Goal: Navigation & Orientation: Find specific page/section

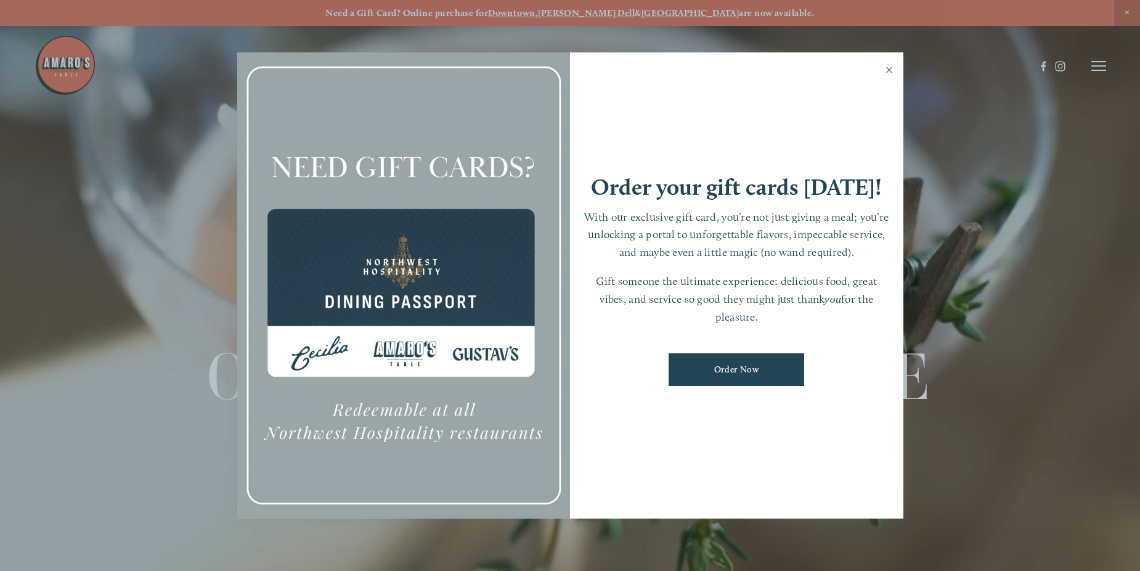
click at [887, 66] on link "Close" at bounding box center [889, 71] width 24 height 35
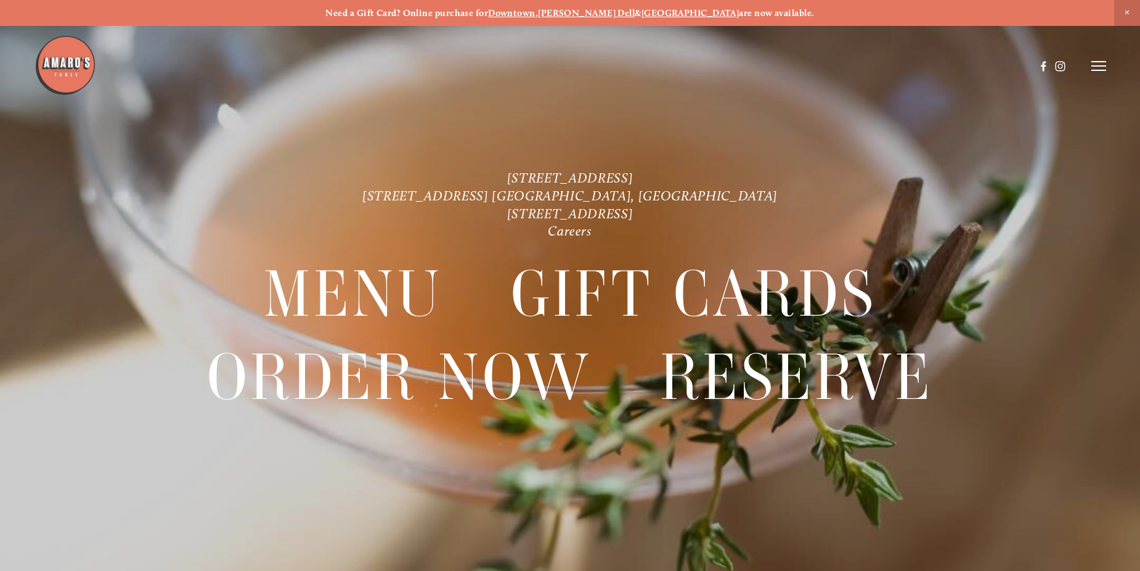
click at [1105, 66] on line at bounding box center [1098, 66] width 15 height 0
click at [844, 68] on span "Menu" at bounding box center [847, 66] width 25 height 12
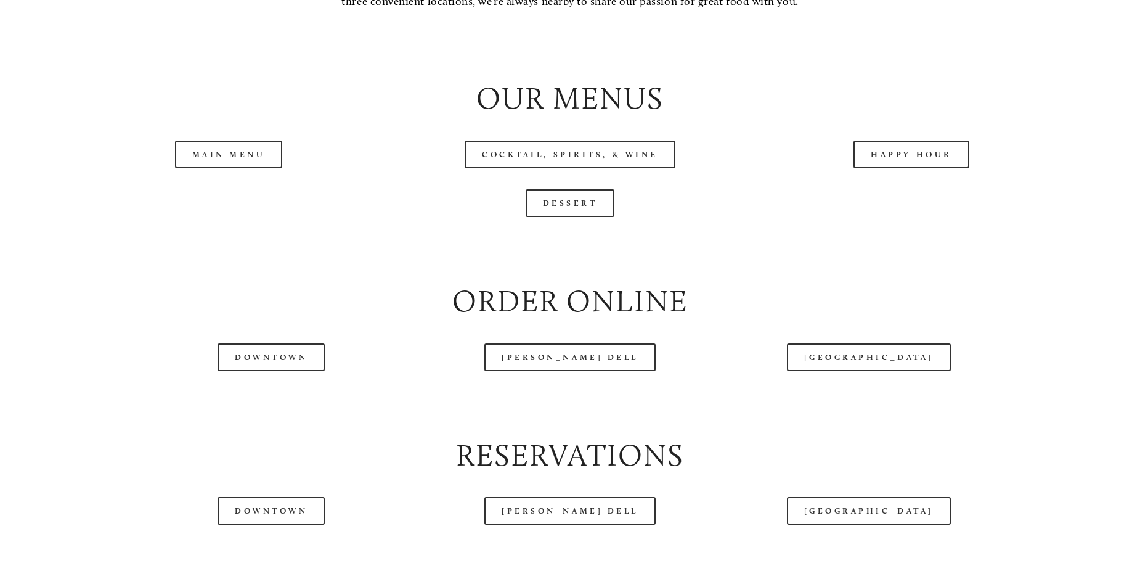
scroll to position [1417, 0]
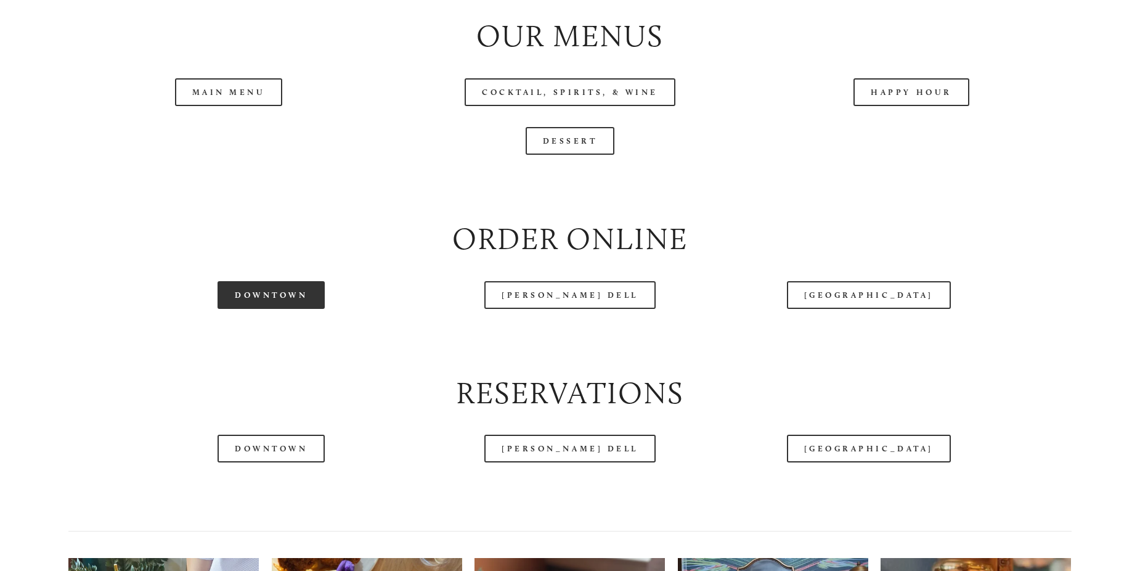
click at [280, 309] on link "Downtown" at bounding box center [271, 295] width 107 height 28
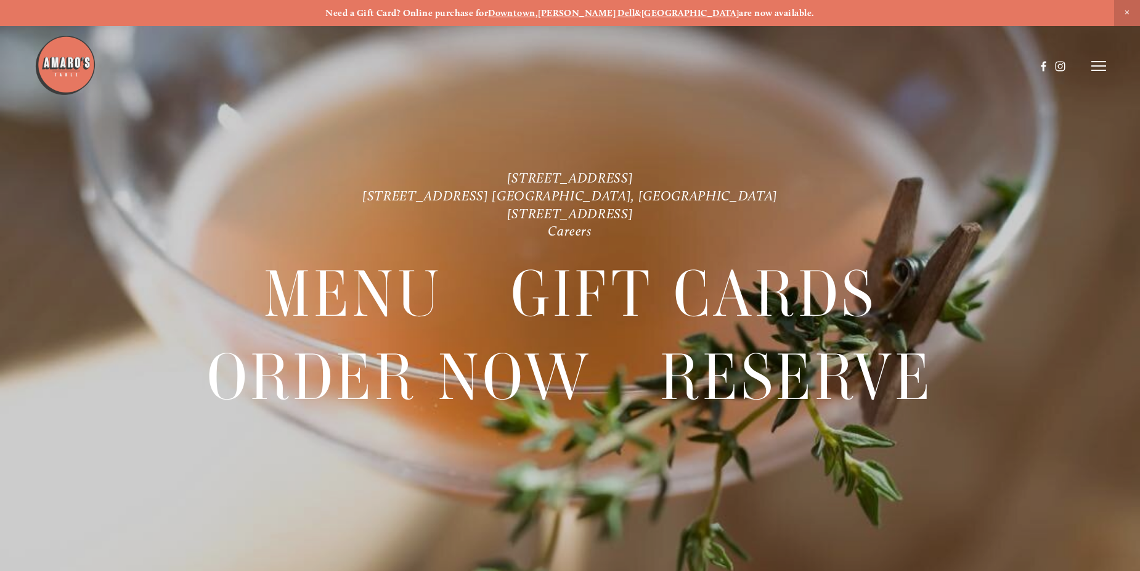
click at [1095, 70] on line at bounding box center [1098, 70] width 15 height 0
click at [929, 69] on span "Visit" at bounding box center [935, 66] width 18 height 12
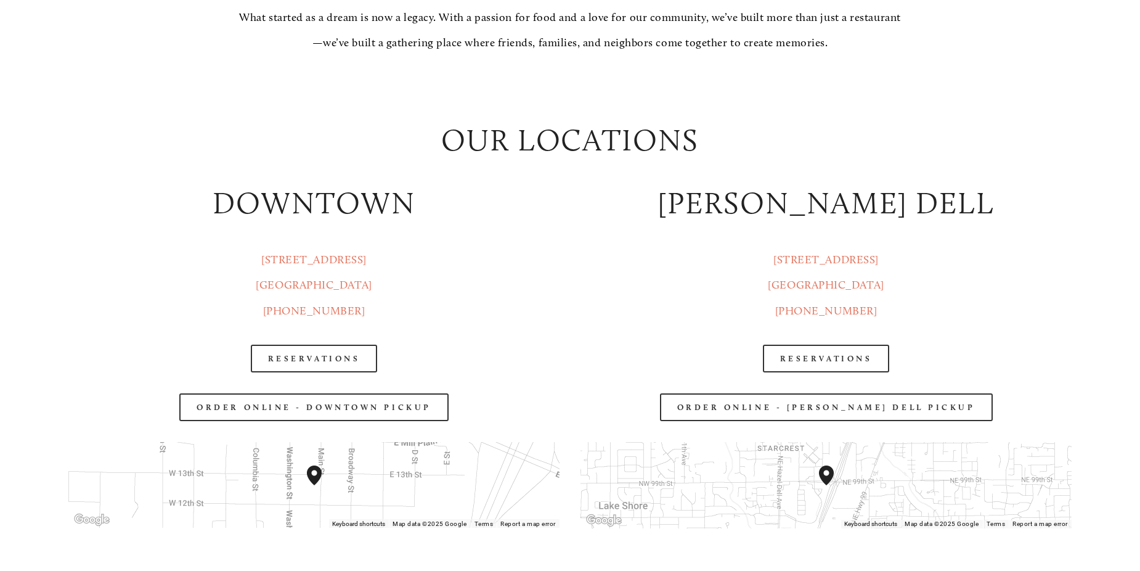
scroll to position [1725, 0]
